Goal: Task Accomplishment & Management: Use online tool/utility

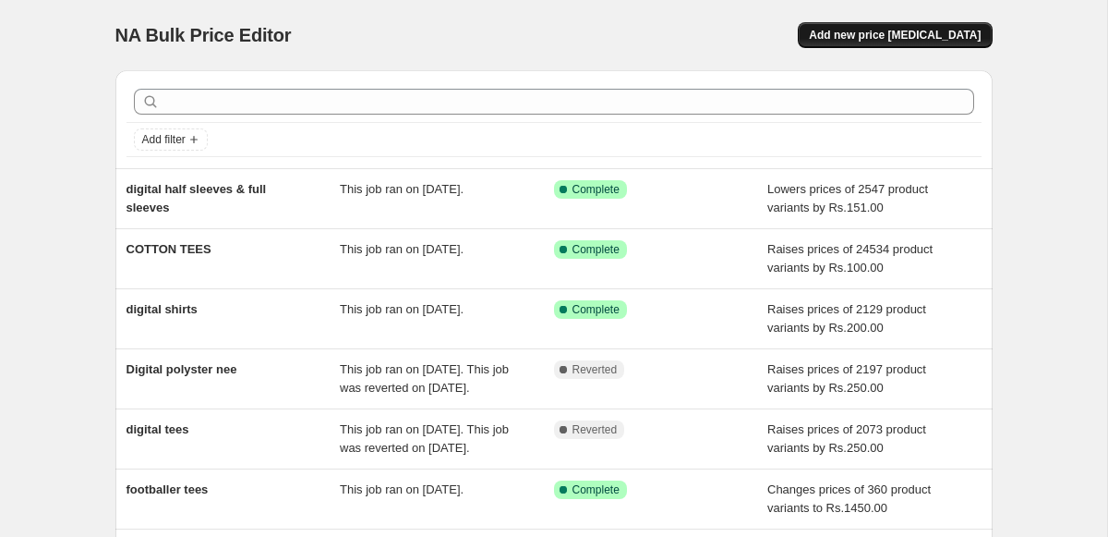
click at [851, 40] on span "Add new price [MEDICAL_DATA]" at bounding box center [895, 35] width 172 height 15
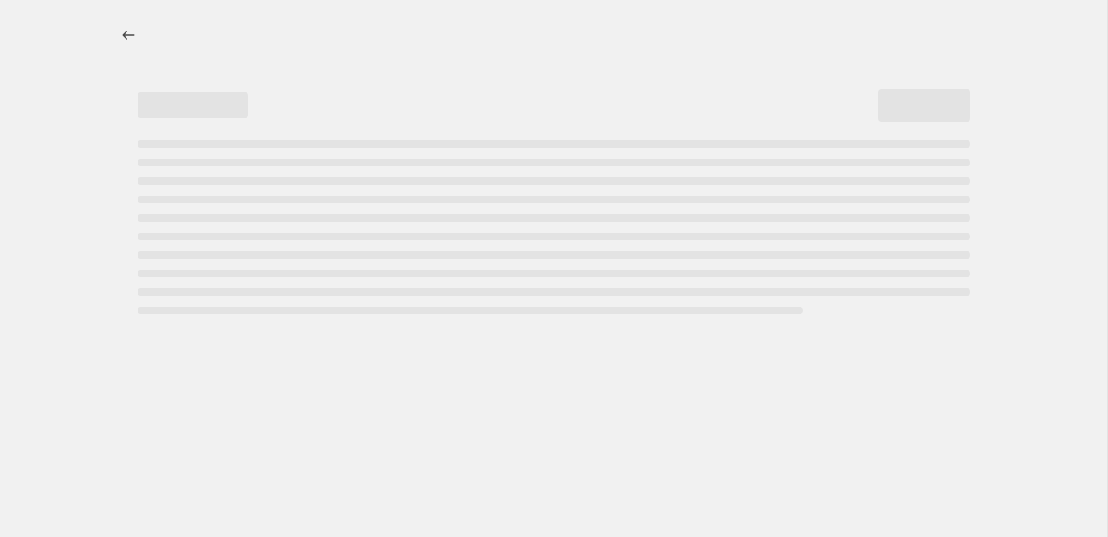
select select "percentage"
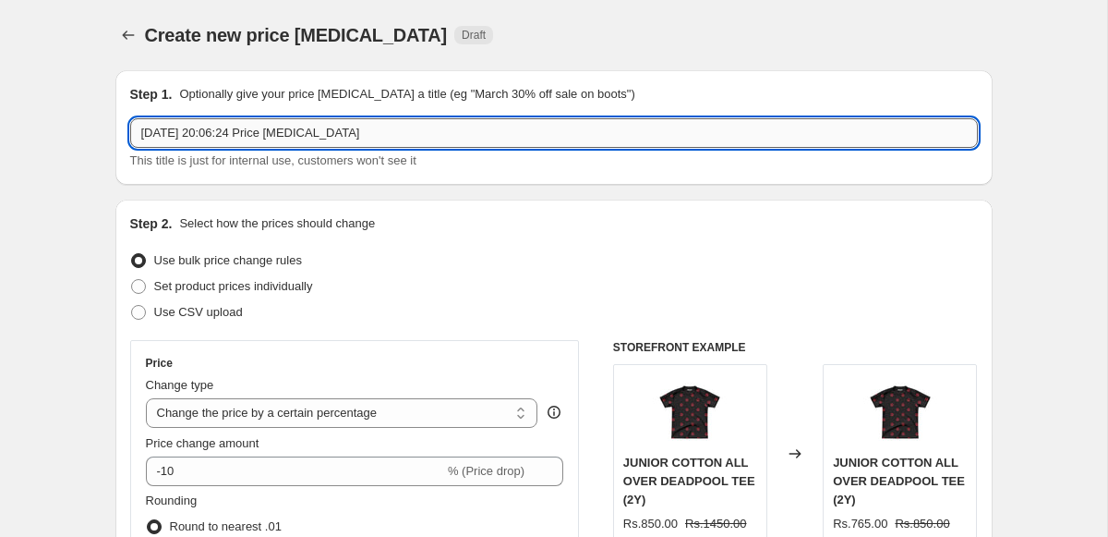
click at [409, 143] on input "[DATE] 20:06:24 Price [MEDICAL_DATA]" at bounding box center [554, 133] width 848 height 30
type input "d"
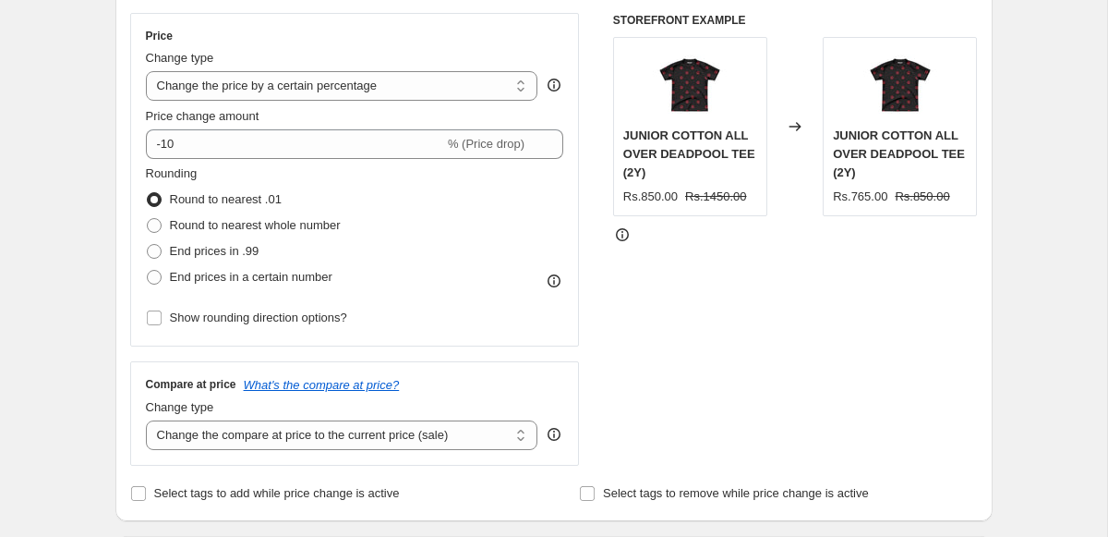
scroll to position [378, 0]
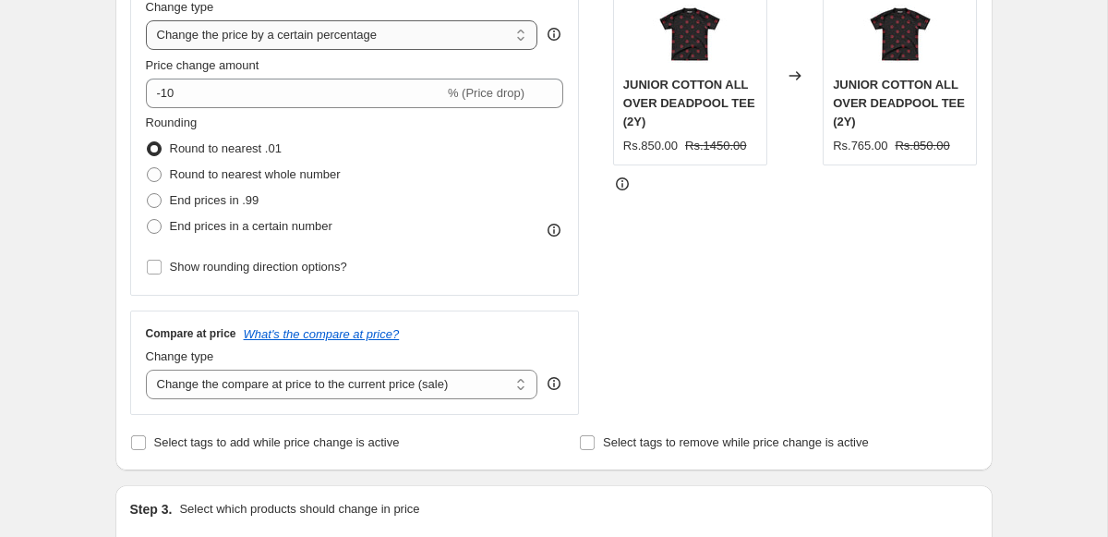
type input "DTF COLLECTION"
click at [273, 47] on select "Change the price to a certain amount Change the price by a certain amount Chang…" at bounding box center [342, 35] width 393 height 30
select select "by"
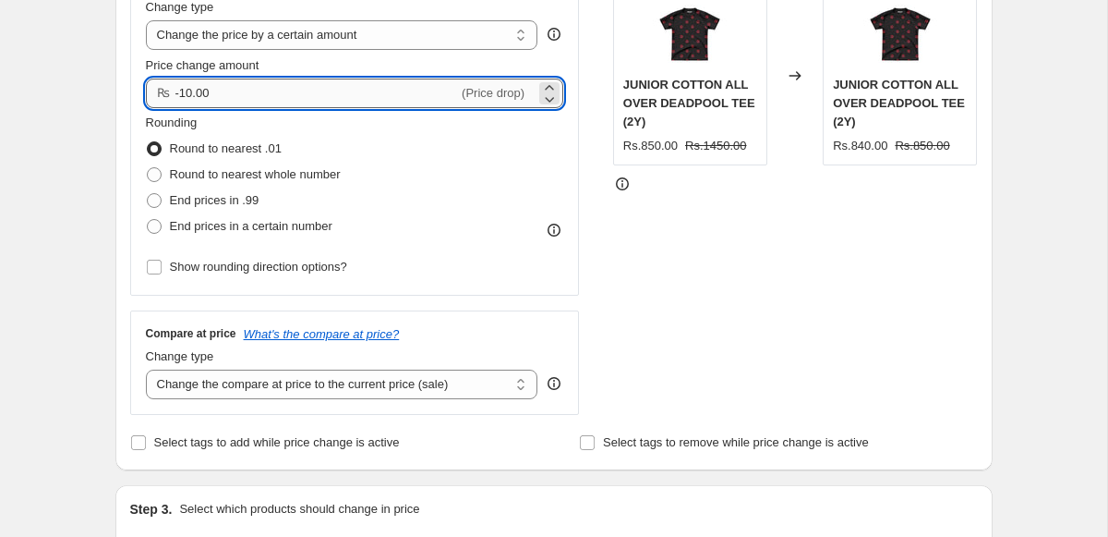
click at [283, 101] on input "-10.00" at bounding box center [318, 94] width 284 height 30
type input "-100.00"
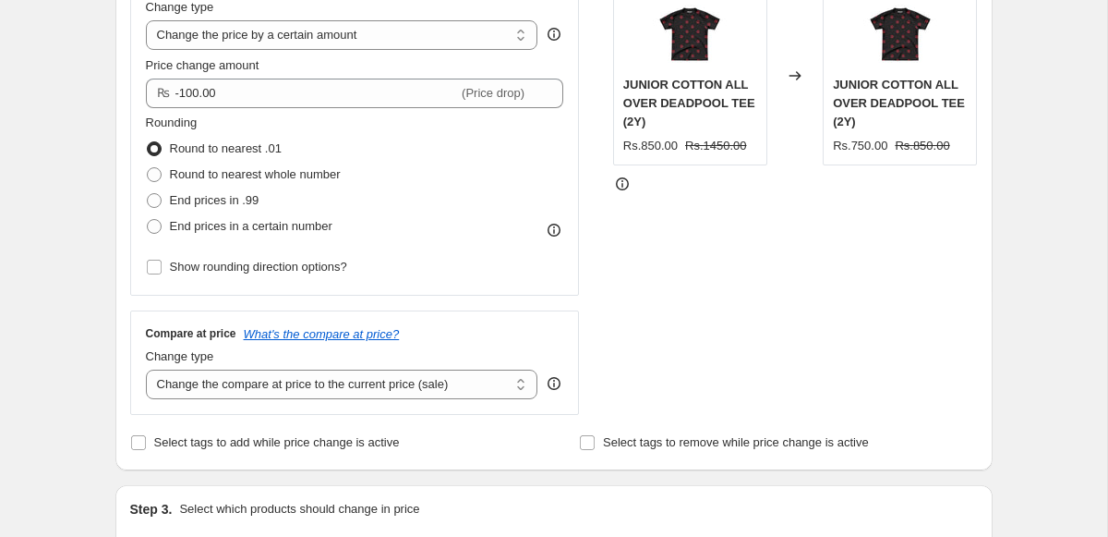
click at [555, 188] on div "Rounding Round to nearest .01 Round to nearest whole number End prices in .99 E…" at bounding box center [355, 177] width 418 height 126
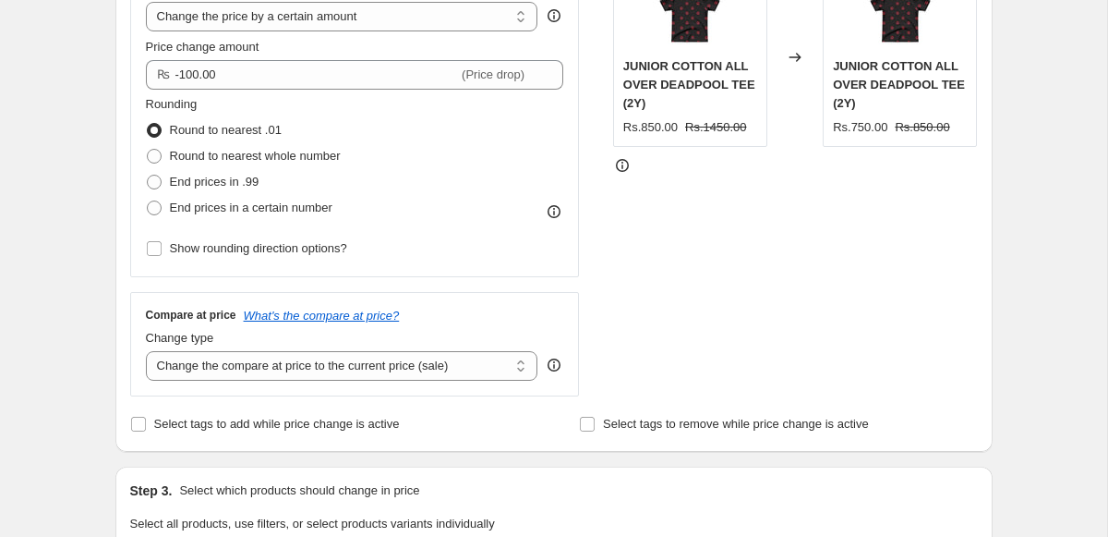
scroll to position [410, 0]
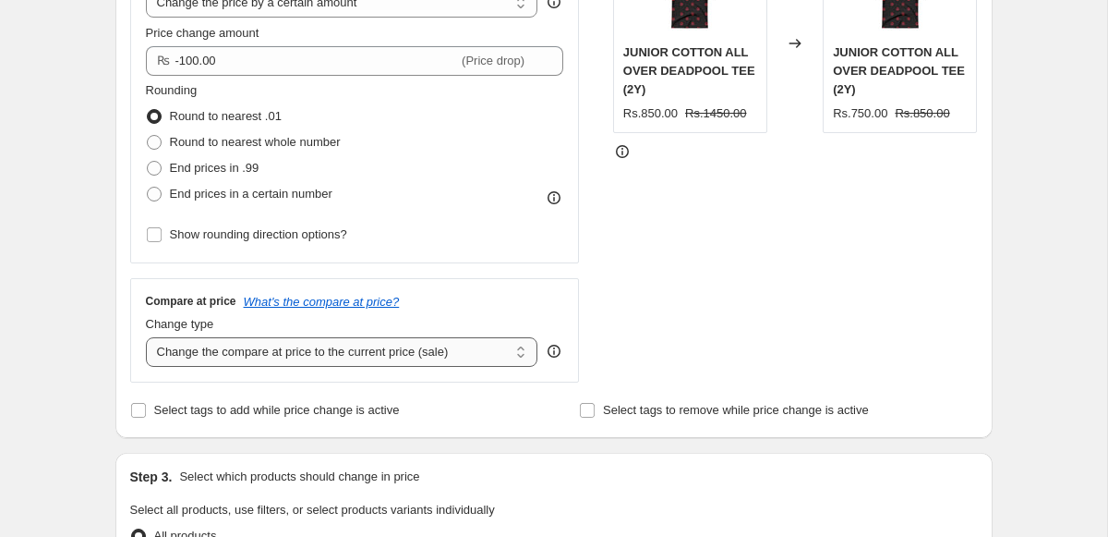
click at [281, 345] on select "Change the compare at price to the current price (sale) Change the compare at p…" at bounding box center [342, 352] width 393 height 30
select select "no_change"
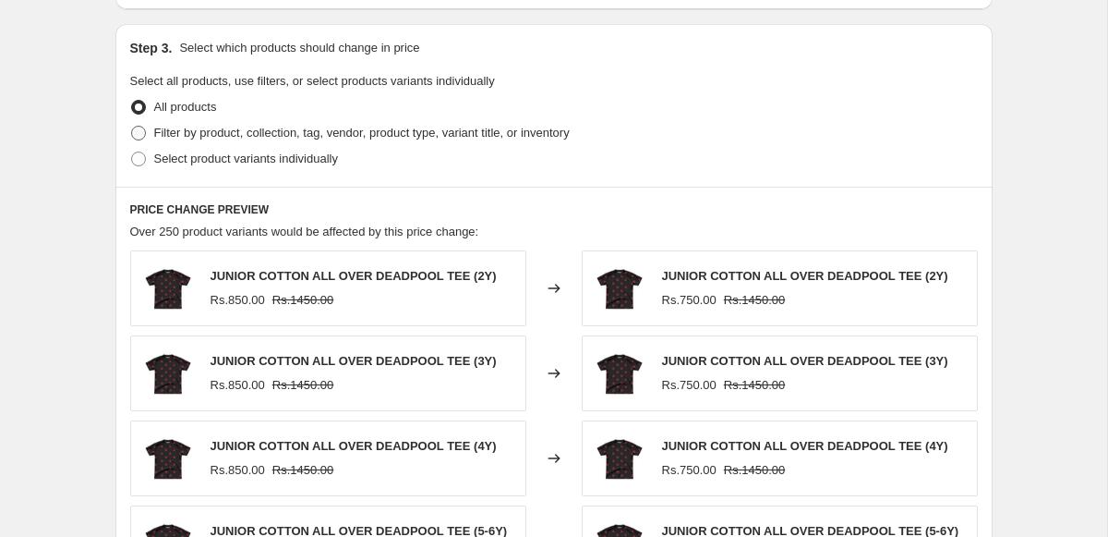
scroll to position [1310, 0]
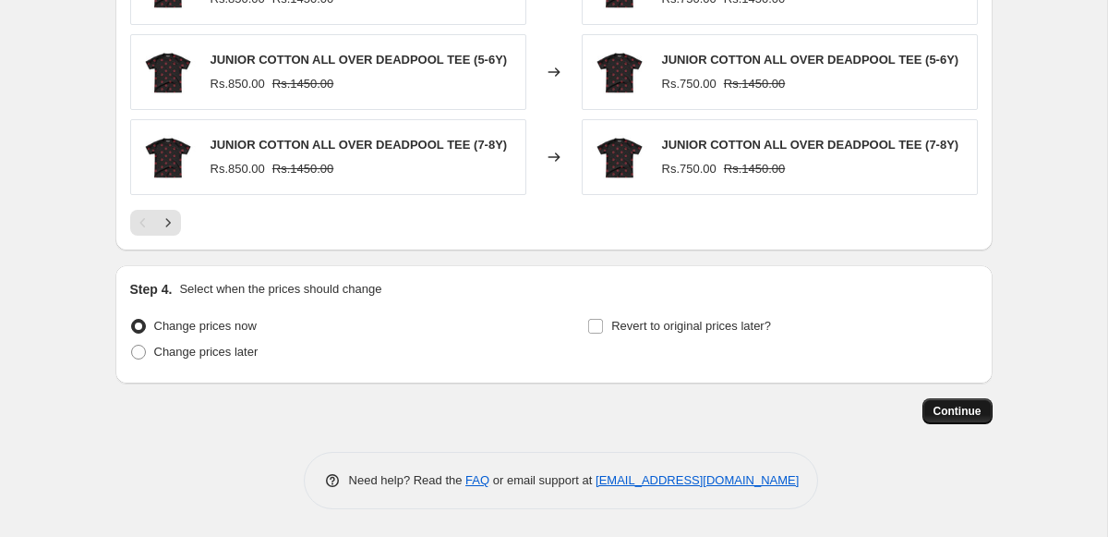
click at [971, 413] on span "Continue" at bounding box center [958, 411] width 48 height 15
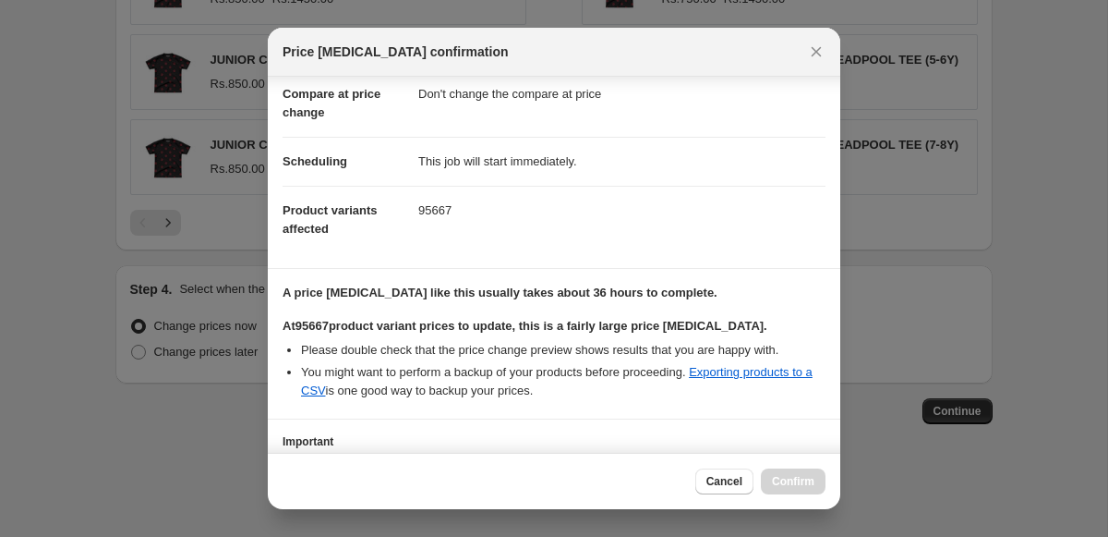
scroll to position [229, 0]
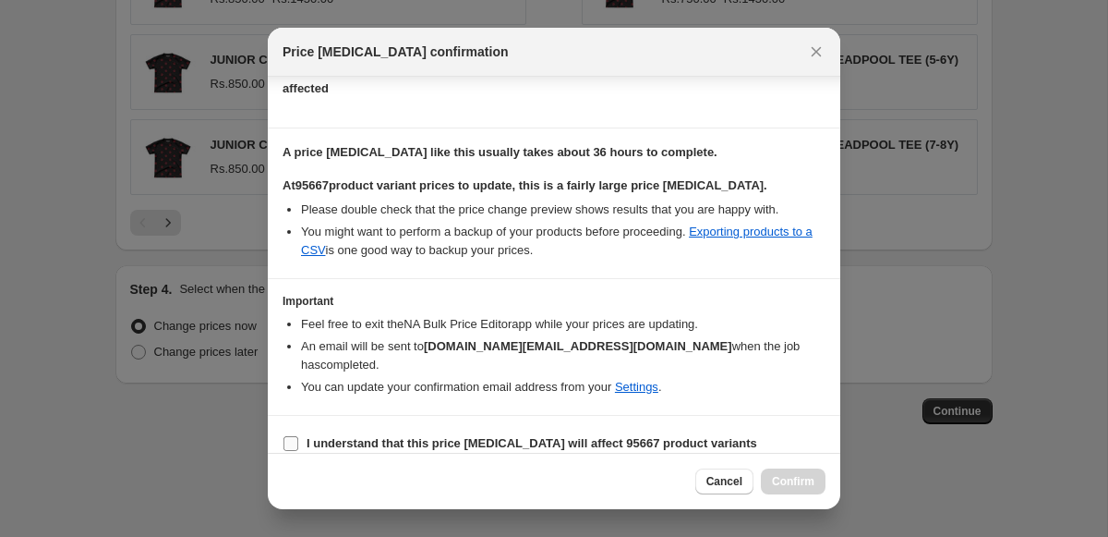
click at [328, 436] on b "I understand that this price [MEDICAL_DATA] will affect 95667 product variants" at bounding box center [532, 443] width 451 height 14
click at [298, 436] on input "I understand that this price [MEDICAL_DATA] will affect 95667 product variants" at bounding box center [291, 443] width 15 height 15
checkbox input "true"
click at [790, 477] on span "Confirm" at bounding box center [793, 481] width 42 height 15
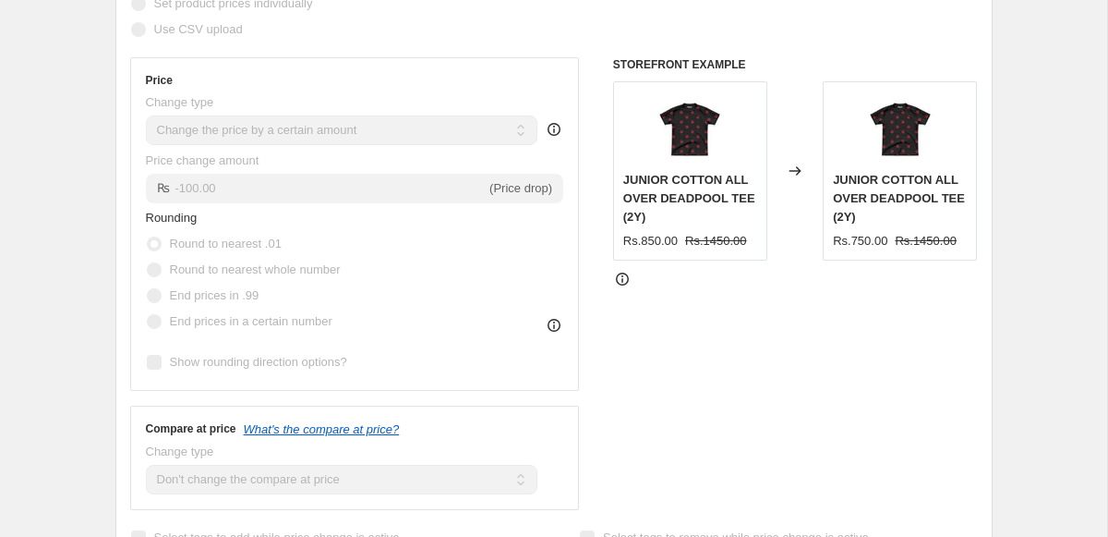
scroll to position [515, 0]
